Goal: Find specific page/section: Find specific page/section

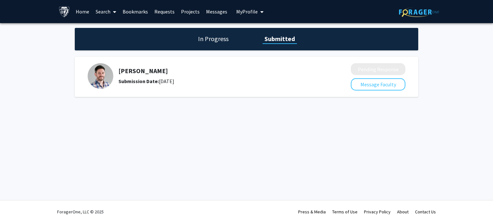
click at [145, 10] on link "Bookmarks" at bounding box center [135, 11] width 32 height 22
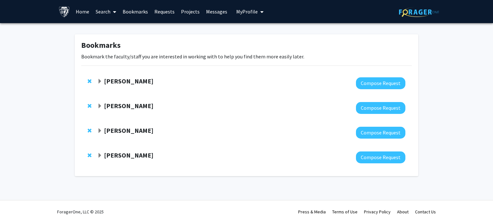
click at [102, 79] on div "[PERSON_NAME]" at bounding box center [166, 81] width 139 height 8
click at [101, 80] on span "Expand Robert Stevens Bookmark" at bounding box center [99, 81] width 5 height 5
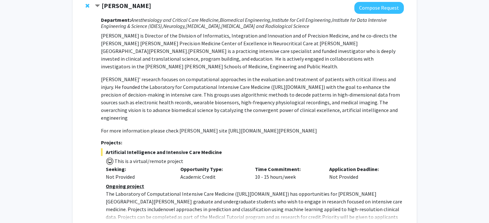
scroll to position [76, 0]
click at [172, 127] on p "For more information please check [PERSON_NAME] site [URL][DOMAIN_NAME][PERSON_…" at bounding box center [252, 131] width 302 height 8
click at [186, 127] on p "For more information please check [PERSON_NAME] site [URL][DOMAIN_NAME][PERSON_…" at bounding box center [252, 131] width 302 height 8
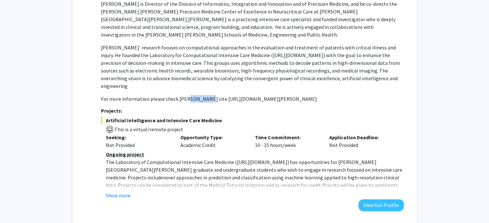
scroll to position [108, 0]
click at [115, 191] on button "Show more" at bounding box center [118, 195] width 25 height 8
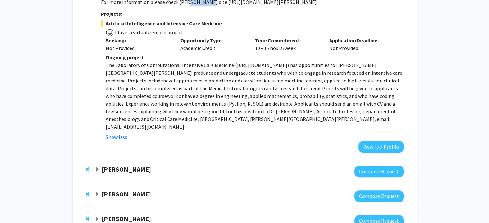
scroll to position [209, 0]
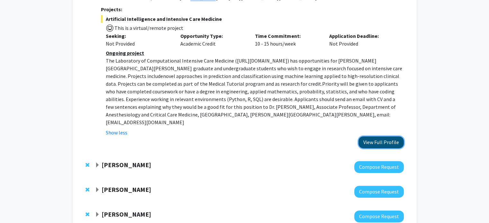
click at [365, 137] on button "View Full Profile" at bounding box center [380, 143] width 45 height 12
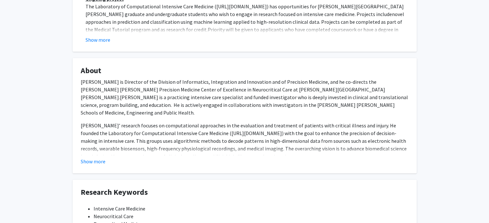
scroll to position [191, 0]
click at [97, 157] on button "Show more" at bounding box center [93, 161] width 25 height 8
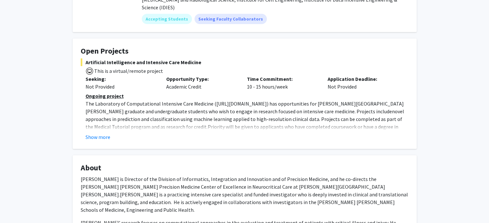
scroll to position [94, 0]
click at [97, 133] on button "Show more" at bounding box center [97, 137] width 25 height 8
